Goal: Task Accomplishment & Management: Manage account settings

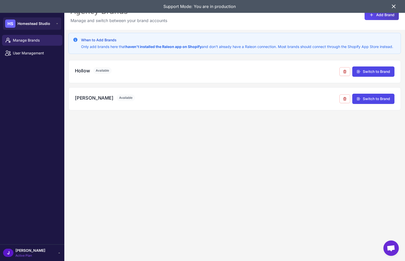
click at [211, 169] on div "When to Add Brands Only add brands here that haven't installed the Raleon app o…" at bounding box center [234, 160] width 340 height 261
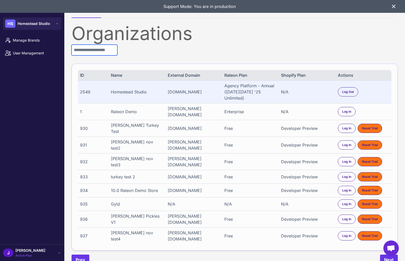
click at [90, 51] on input "text" at bounding box center [94, 50] width 46 height 11
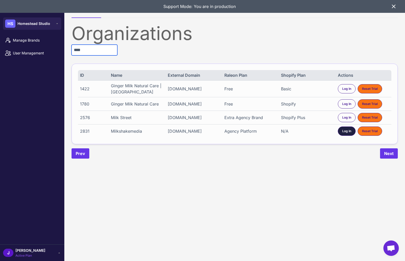
type input "****"
click at [345, 134] on span "Log In" at bounding box center [346, 131] width 9 height 5
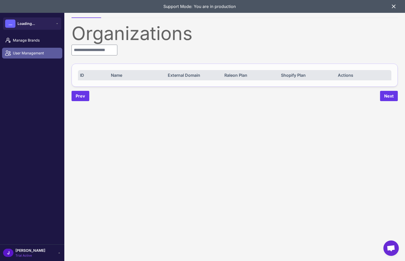
click at [23, 53] on span "User Management" at bounding box center [35, 53] width 45 height 6
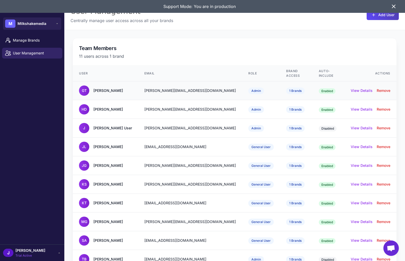
click at [179, 88] on div "[PERSON_NAME][EMAIL_ADDRESS][DOMAIN_NAME]" at bounding box center [189, 91] width 91 height 6
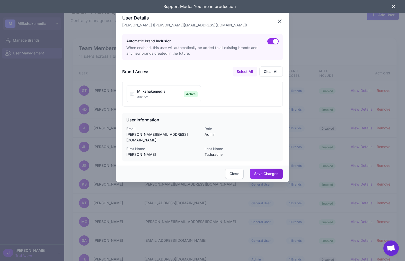
click at [280, 20] on icon "button" at bounding box center [279, 21] width 3 height 3
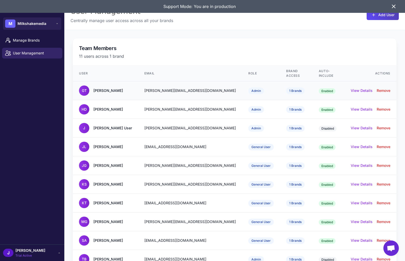
click at [117, 88] on div "[PERSON_NAME]" at bounding box center [108, 91] width 30 height 6
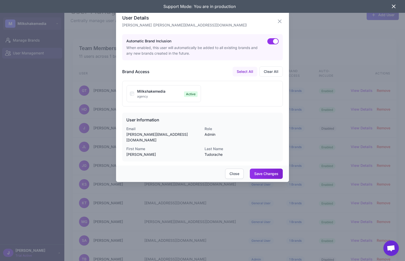
click at [63, 182] on div at bounding box center [202, 130] width 405 height 261
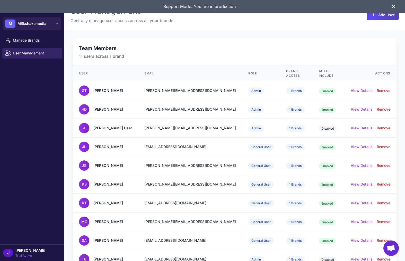
click at [21, 250] on span "[PERSON_NAME]" at bounding box center [30, 251] width 30 height 6
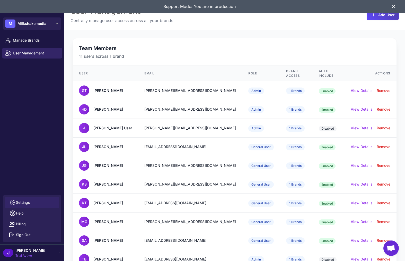
click at [28, 199] on link "Settings" at bounding box center [32, 202] width 54 height 11
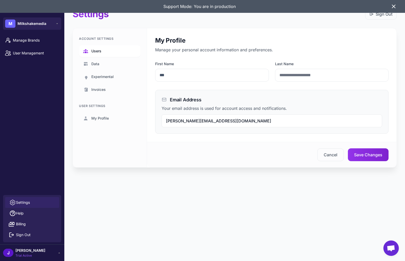
click at [111, 51] on link "Users" at bounding box center [109, 51] width 61 height 12
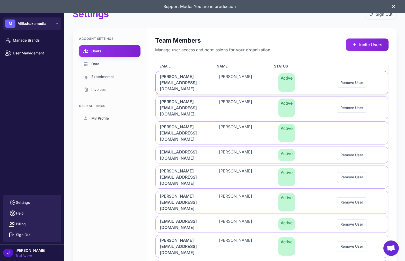
click at [187, 78] on span "[PERSON_NAME][EMAIL_ADDRESS][DOMAIN_NAME]" at bounding box center [183, 83] width 47 height 19
click at [189, 78] on span "[PERSON_NAME][EMAIL_ADDRESS][DOMAIN_NAME]" at bounding box center [183, 83] width 47 height 19
click at [188, 79] on span "[PERSON_NAME][EMAIL_ADDRESS][DOMAIN_NAME]" at bounding box center [183, 83] width 47 height 19
click at [189, 78] on span "[PERSON_NAME][EMAIL_ADDRESS][DOMAIN_NAME]" at bounding box center [183, 83] width 47 height 19
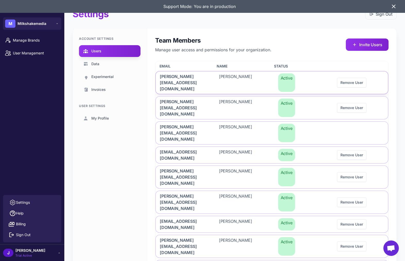
click at [175, 82] on span "[PERSON_NAME][EMAIL_ADDRESS][DOMAIN_NAME]" at bounding box center [183, 83] width 47 height 19
drag, startPoint x: 178, startPoint y: 82, endPoint x: 154, endPoint y: 73, distance: 25.5
click at [154, 73] on div "Team Members Manage user access and permissions for your organization. Invite U…" at bounding box center [272, 180] width 250 height 304
copy span "[PERSON_NAME][EMAIL_ADDRESS][DOMAIN_NAME]"
